Goal: Information Seeking & Learning: Learn about a topic

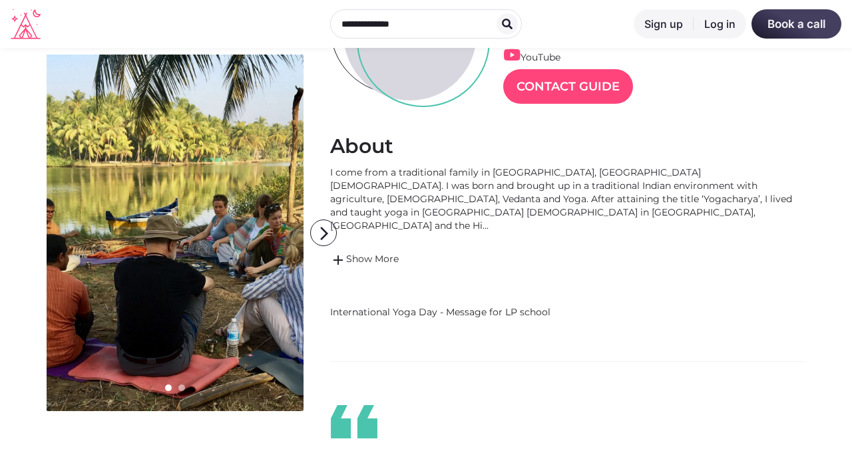
scroll to position [203, 0]
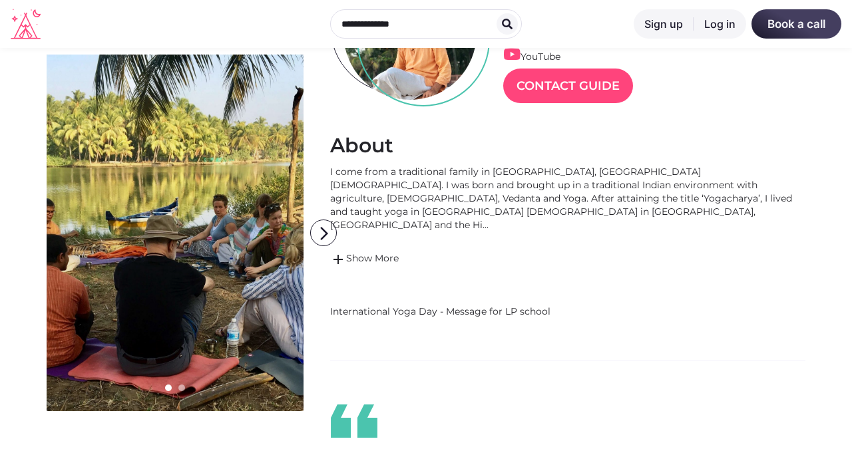
click at [719, 197] on div "I come from a traditional family in [GEOGRAPHIC_DATA], [GEOGRAPHIC_DATA][DEMOGR…" at bounding box center [567, 198] width 475 height 67
click at [349, 252] on link "add Show More" at bounding box center [567, 260] width 475 height 16
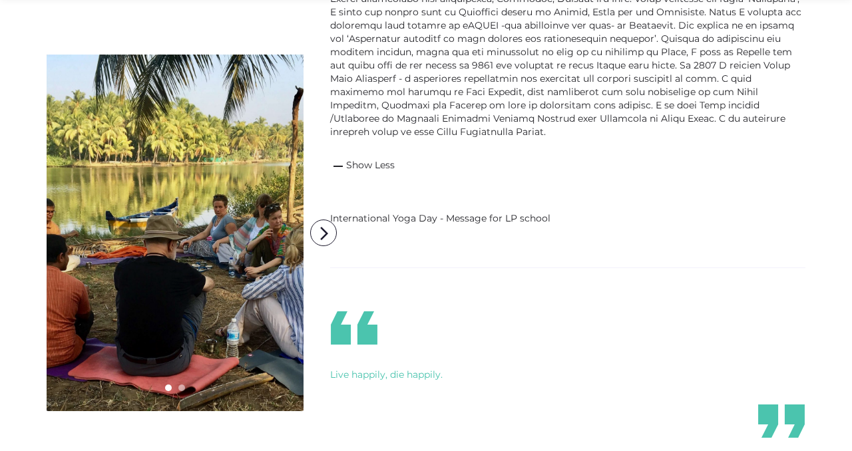
scroll to position [398, 0]
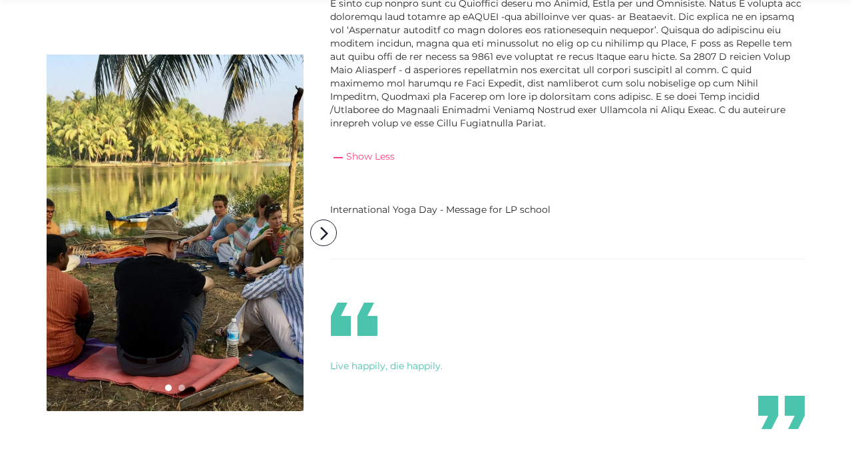
click at [393, 152] on link "remove Show Less" at bounding box center [567, 158] width 475 height 16
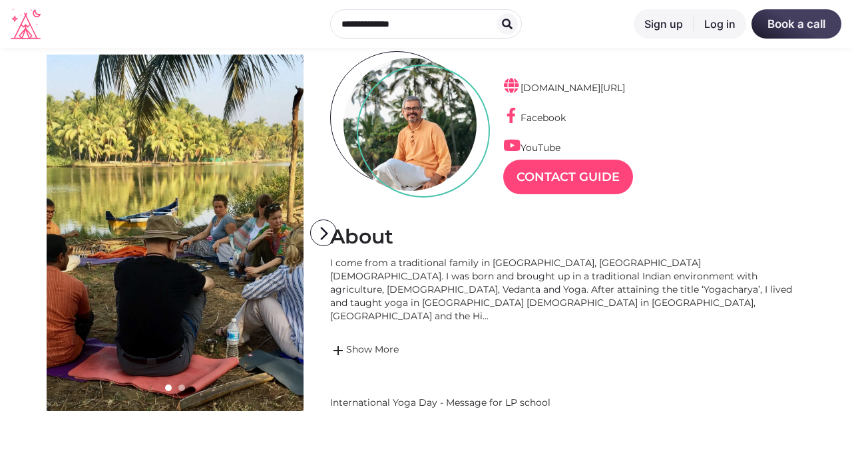
scroll to position [126, 0]
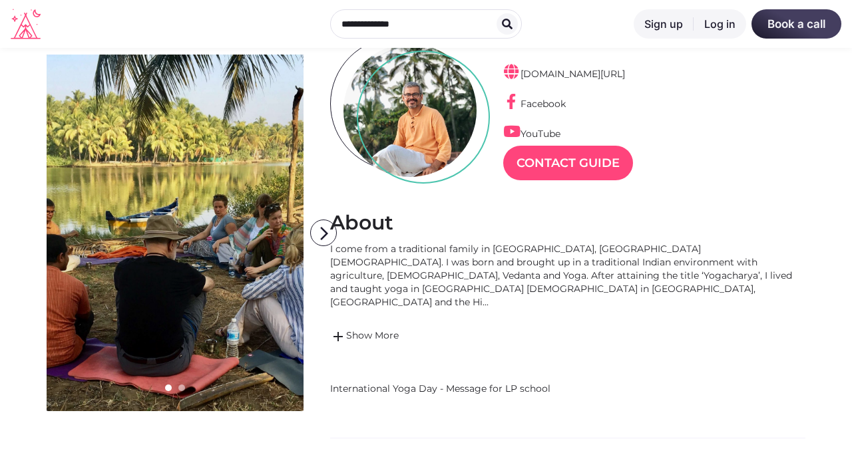
click at [260, 230] on link at bounding box center [175, 233] width 257 height 357
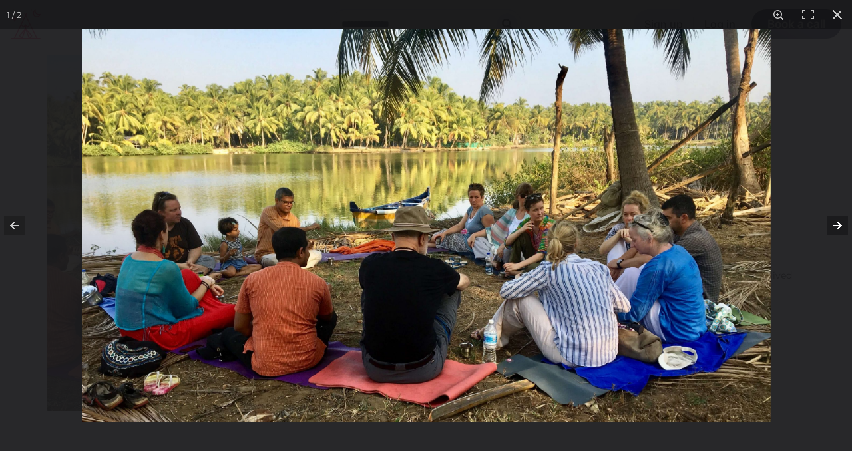
click at [829, 220] on button at bounding box center [828, 225] width 47 height 67
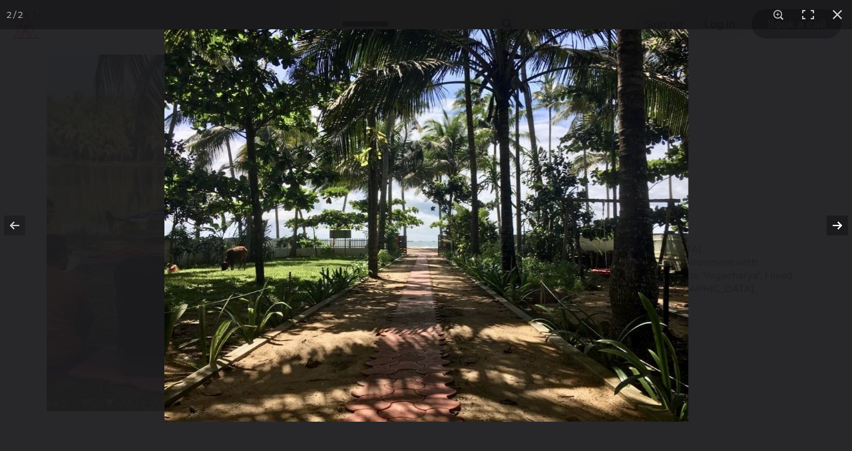
click at [843, 225] on button at bounding box center [828, 225] width 47 height 67
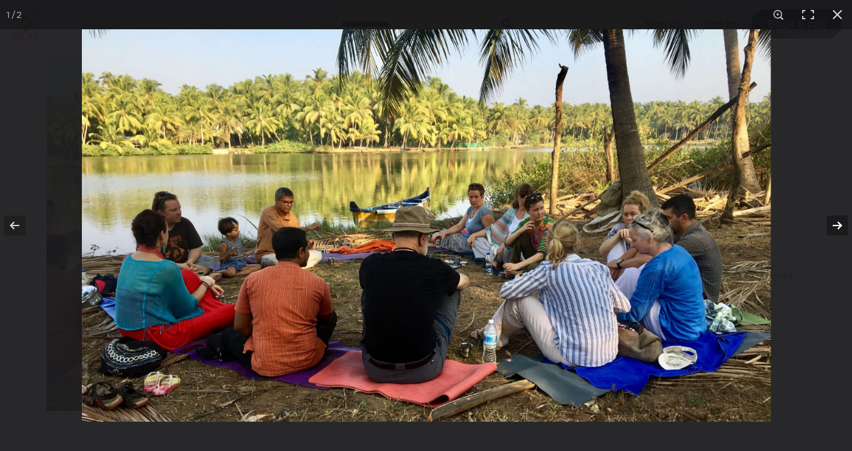
click at [843, 225] on button at bounding box center [828, 225] width 47 height 67
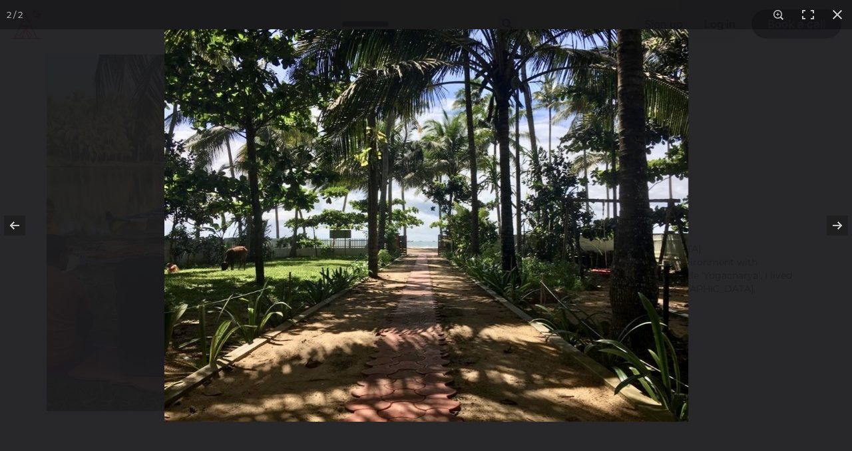
click at [237, 261] on img at bounding box center [426, 225] width 524 height 393
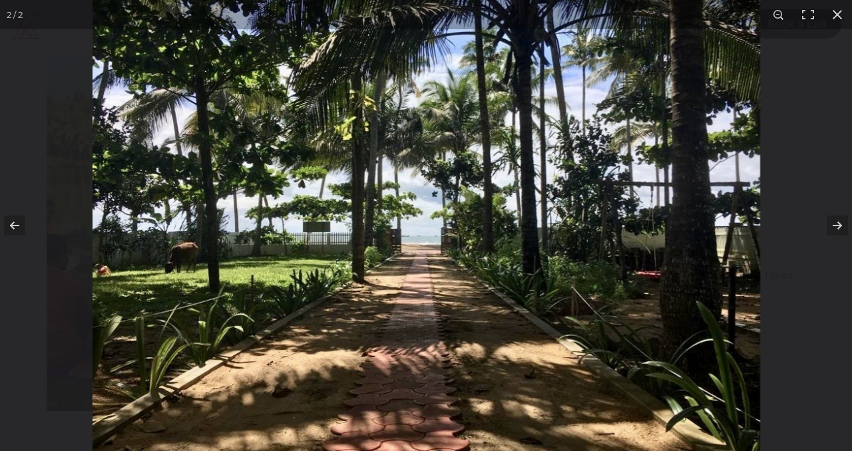
click at [237, 261] on img at bounding box center [427, 215] width 668 height 501
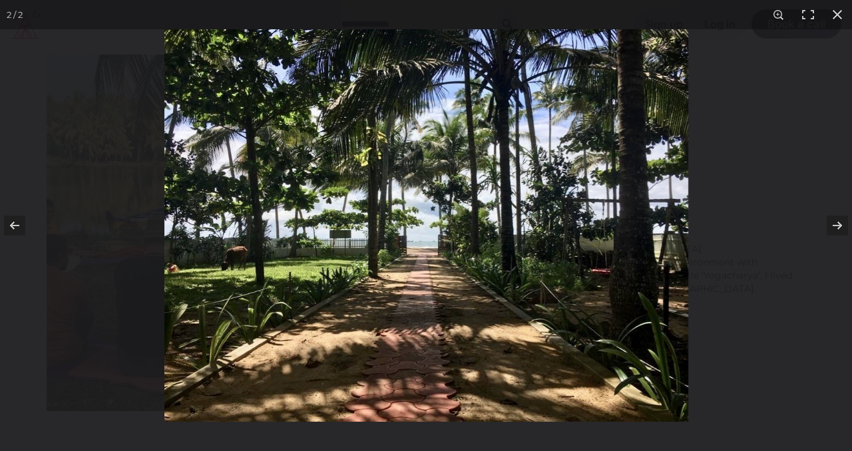
click at [228, 258] on img at bounding box center [426, 225] width 524 height 393
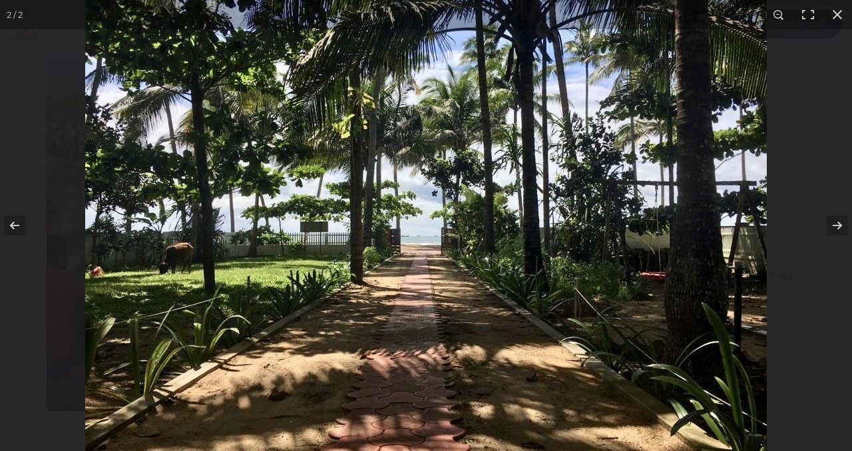
click at [216, 258] on img at bounding box center [426, 215] width 682 height 511
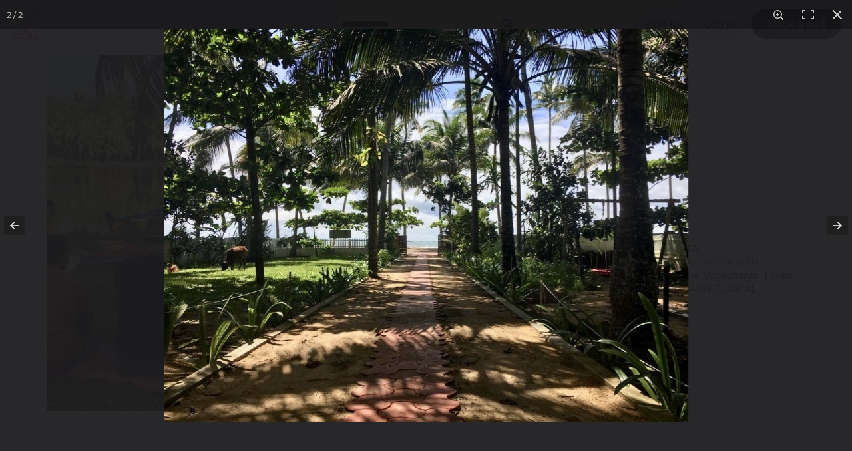
click at [219, 260] on img at bounding box center [426, 225] width 524 height 393
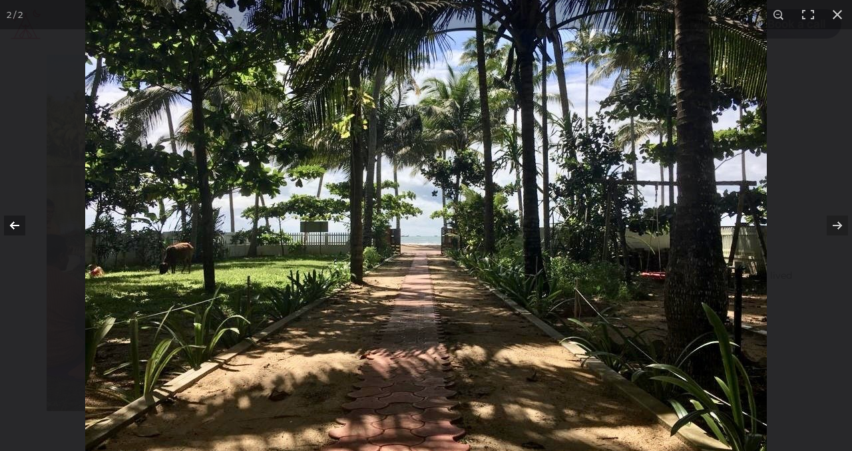
click at [24, 226] on button at bounding box center [23, 225] width 47 height 67
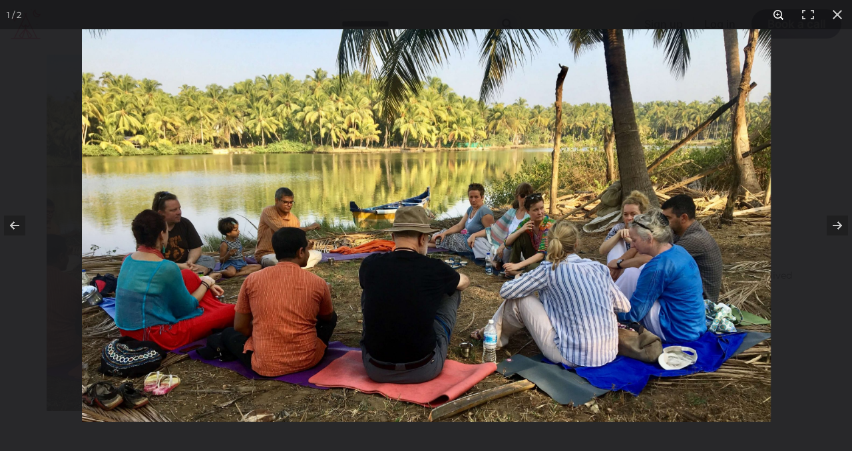
click at [778, 14] on button at bounding box center [778, 14] width 29 height 29
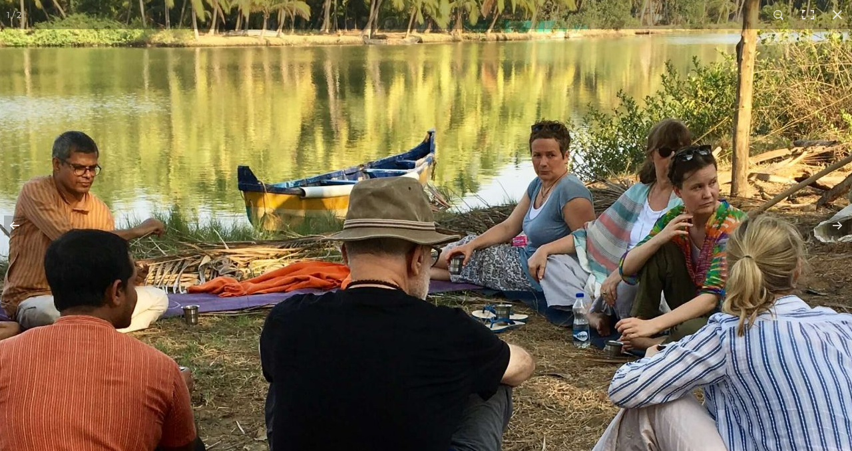
click at [161, 208] on img at bounding box center [427, 226] width 1704 height 972
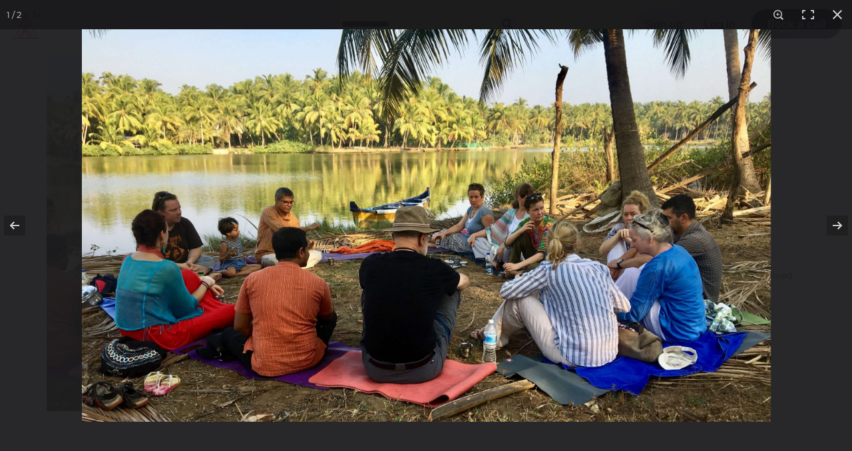
click at [242, 240] on img at bounding box center [426, 225] width 689 height 393
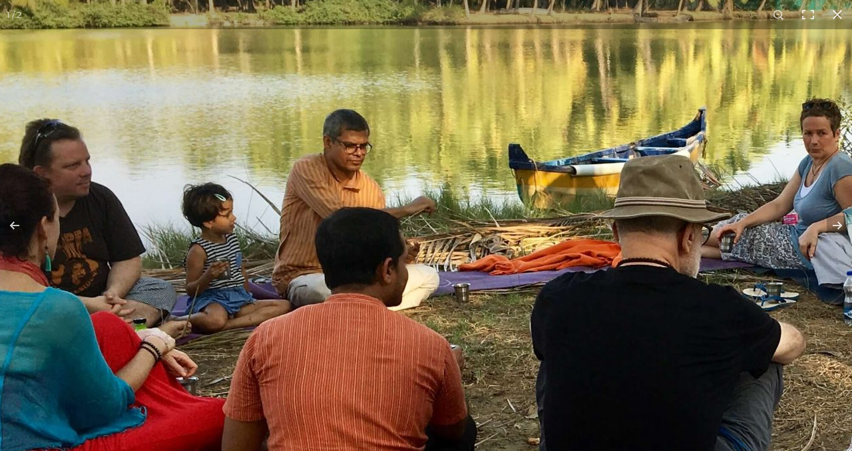
click at [228, 242] on img at bounding box center [698, 204] width 1704 height 972
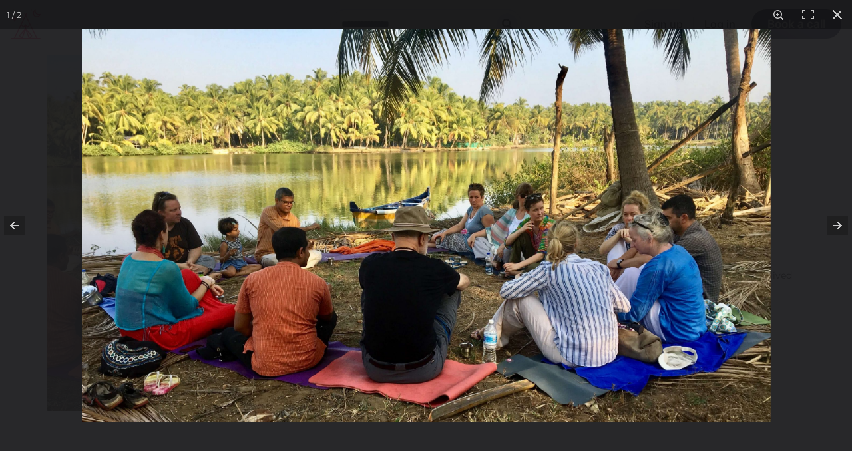
click at [228, 242] on img at bounding box center [426, 225] width 689 height 393
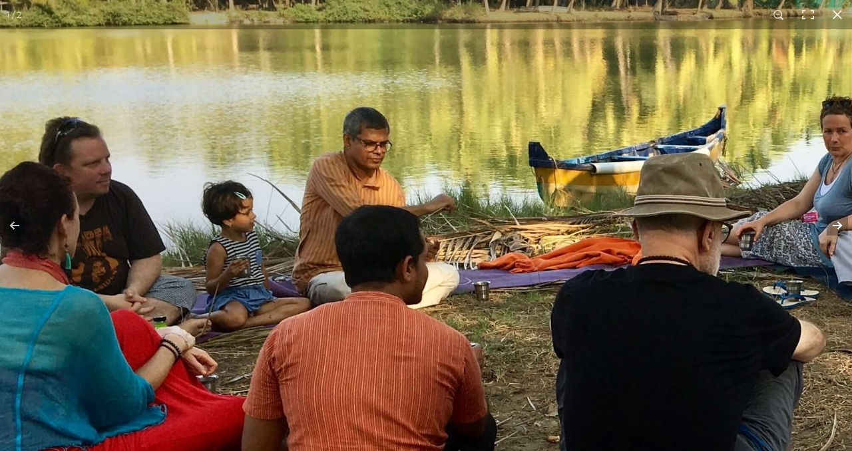
click at [840, 220] on button at bounding box center [828, 225] width 47 height 67
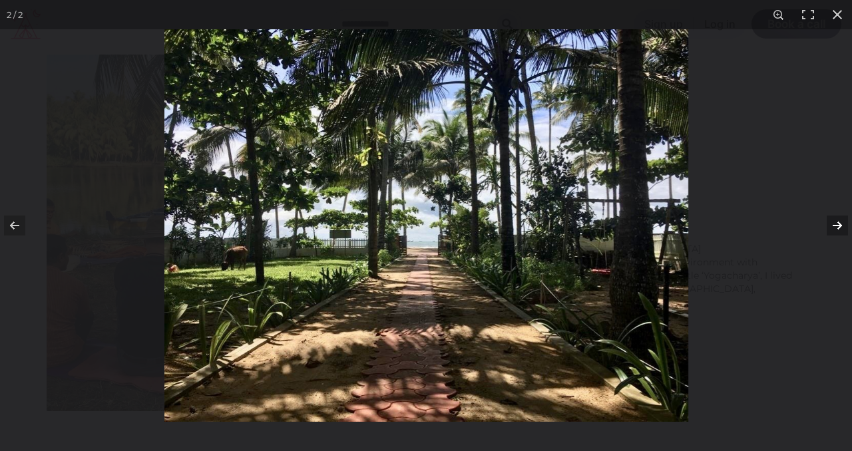
click at [840, 220] on button at bounding box center [828, 225] width 47 height 67
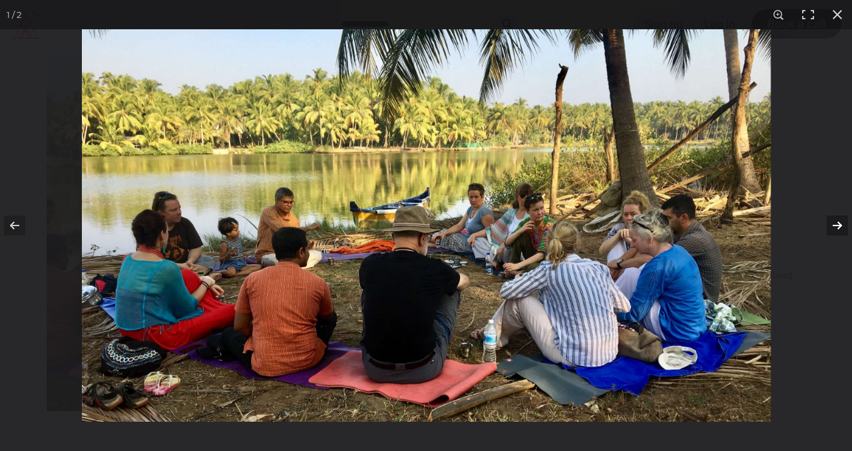
click at [840, 221] on button at bounding box center [828, 225] width 47 height 67
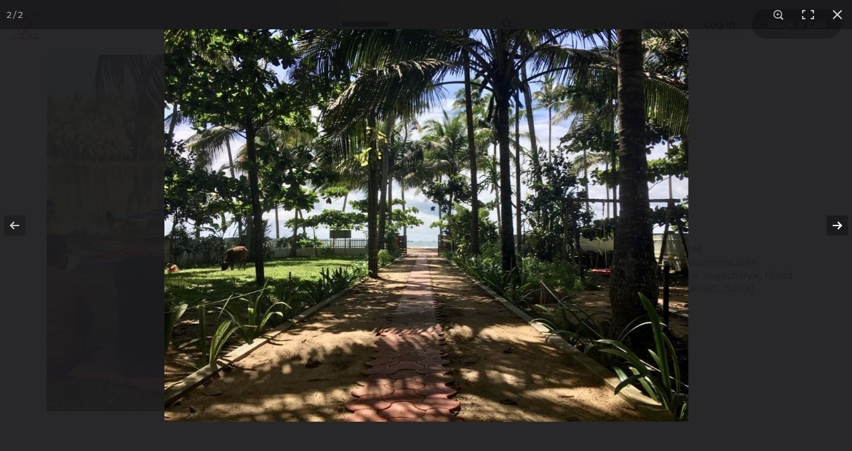
click at [839, 239] on button at bounding box center [828, 225] width 47 height 67
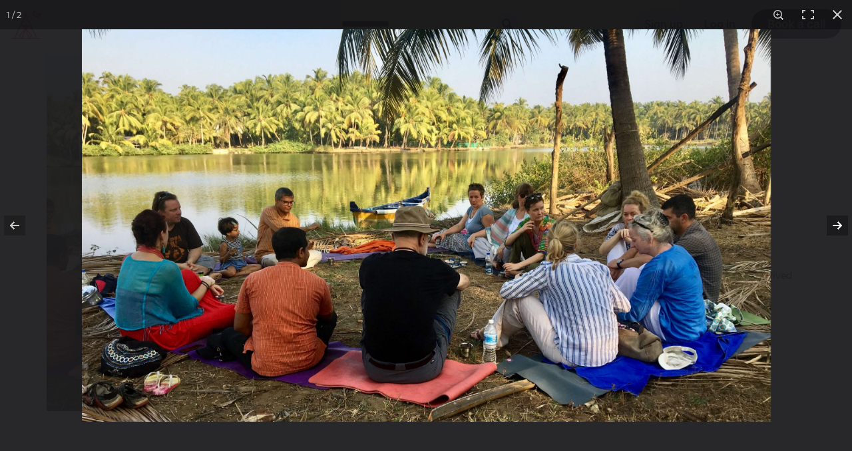
click at [851, 228] on button at bounding box center [828, 225] width 47 height 67
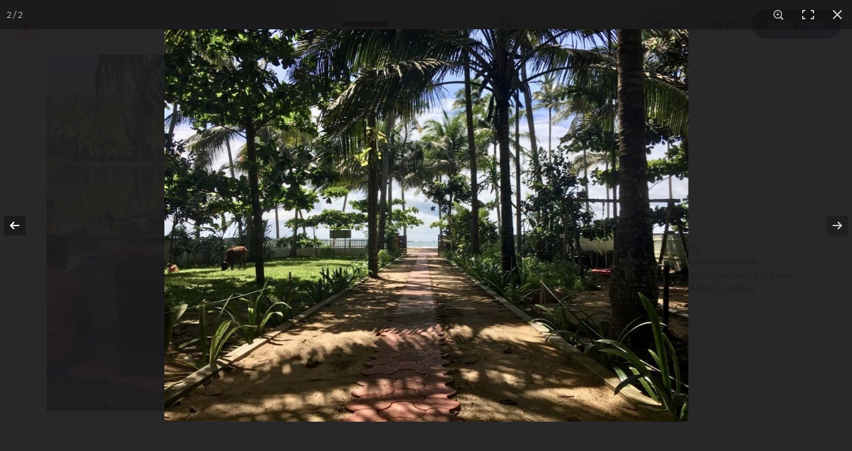
click at [15, 224] on button at bounding box center [23, 225] width 47 height 67
